Goal: Browse casually: Explore the website without a specific task or goal

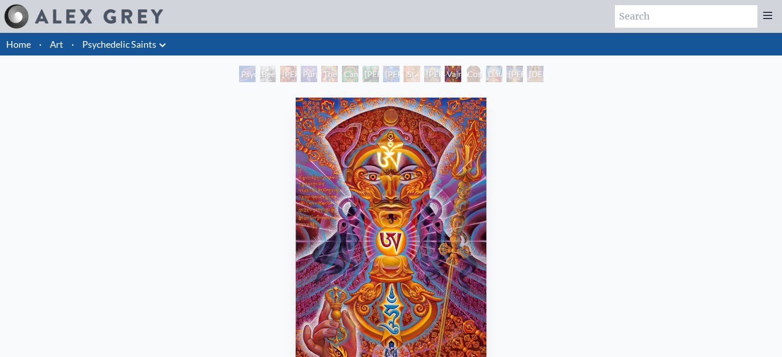
click at [352, 121] on img "11 / 15" at bounding box center [391, 241] width 191 height 286
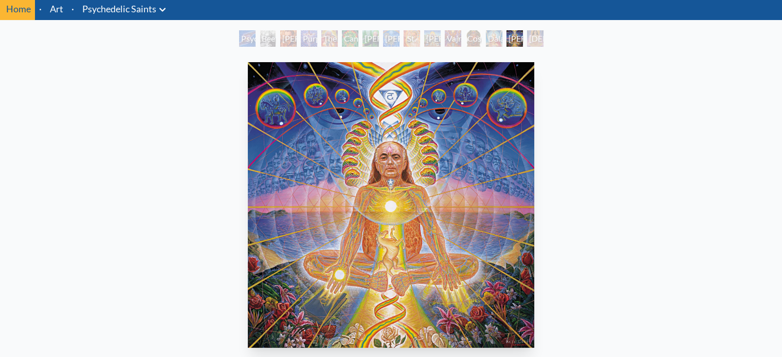
scroll to position [41, 0]
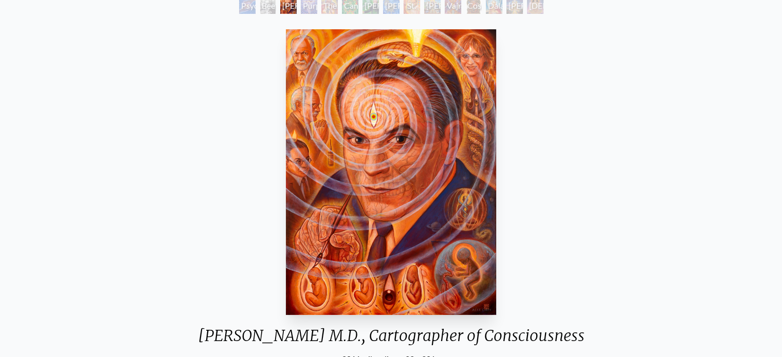
scroll to position [63, 0]
